Goal: Find specific page/section: Find specific page/section

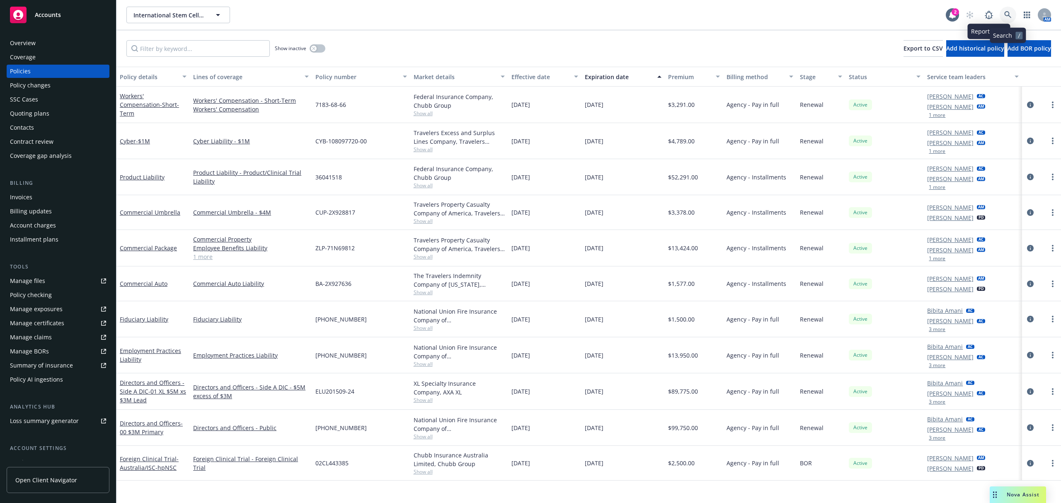
click at [1008, 12] on icon at bounding box center [1007, 14] width 7 height 7
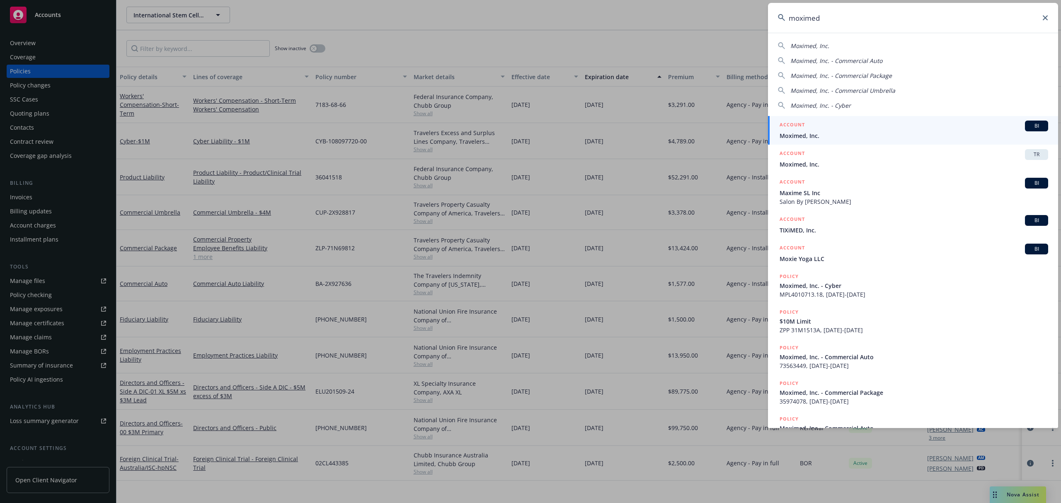
type input "moximed"
click at [844, 133] on span "Moximed, Inc." at bounding box center [913, 135] width 269 height 9
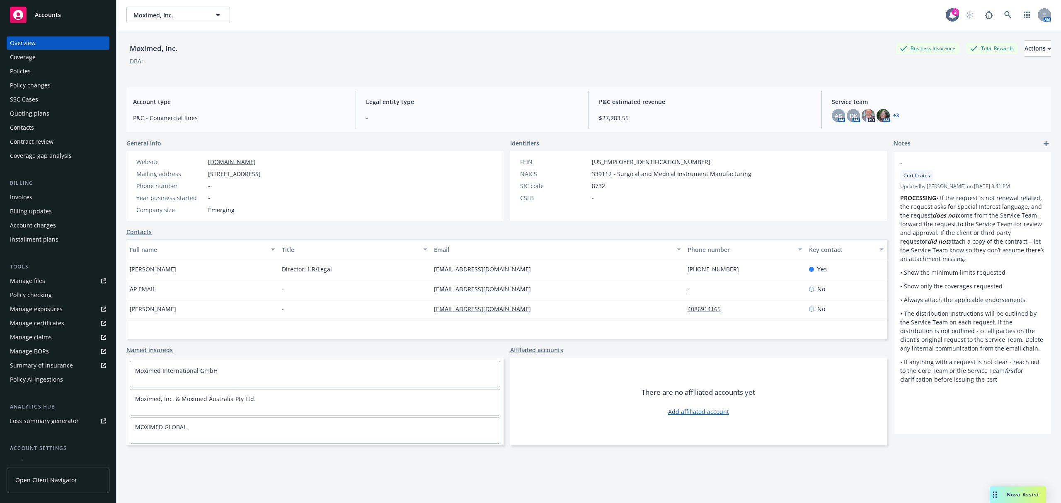
click at [43, 68] on div "Policies" at bounding box center [58, 71] width 96 height 13
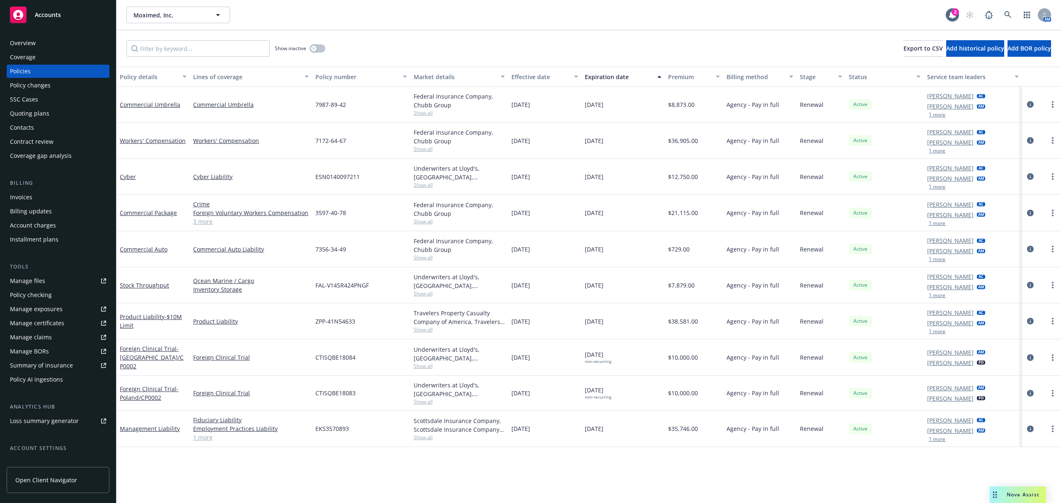
drag, startPoint x: 37, startPoint y: 113, endPoint x: 27, endPoint y: 116, distance: 10.5
click at [37, 114] on div "Quoting plans" at bounding box center [29, 113] width 39 height 13
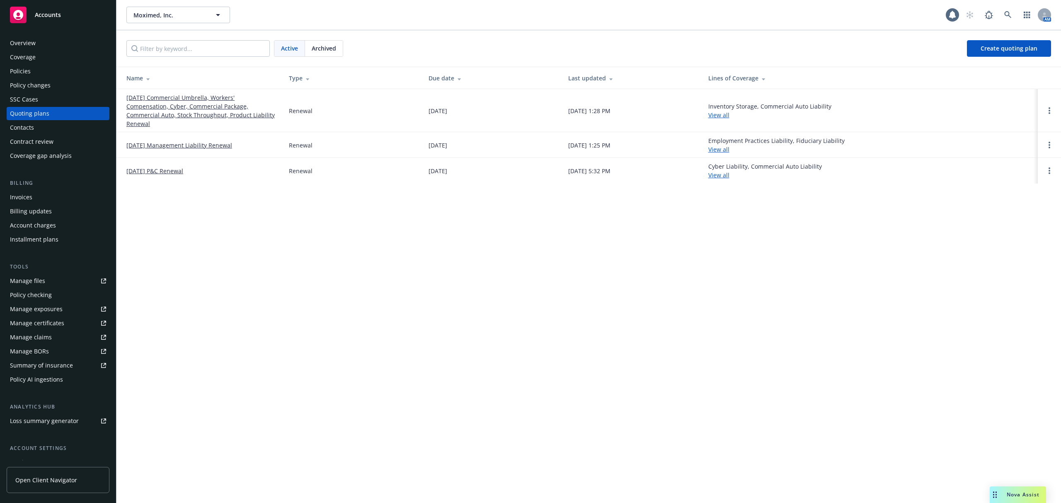
click at [153, 112] on link "[DATE] Commercial Umbrella, Workers' Compensation, Cyber, Commercial Package, C…" at bounding box center [200, 110] width 149 height 35
